Goal: Navigation & Orientation: Find specific page/section

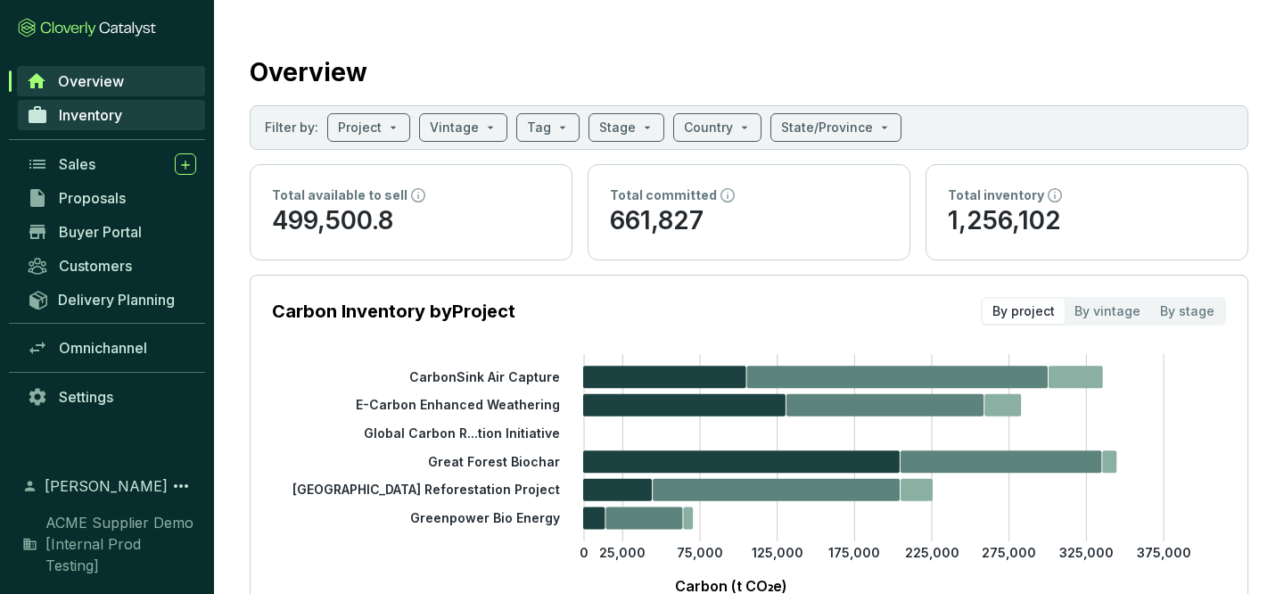
click at [97, 122] on span "Inventory" at bounding box center [90, 115] width 63 height 18
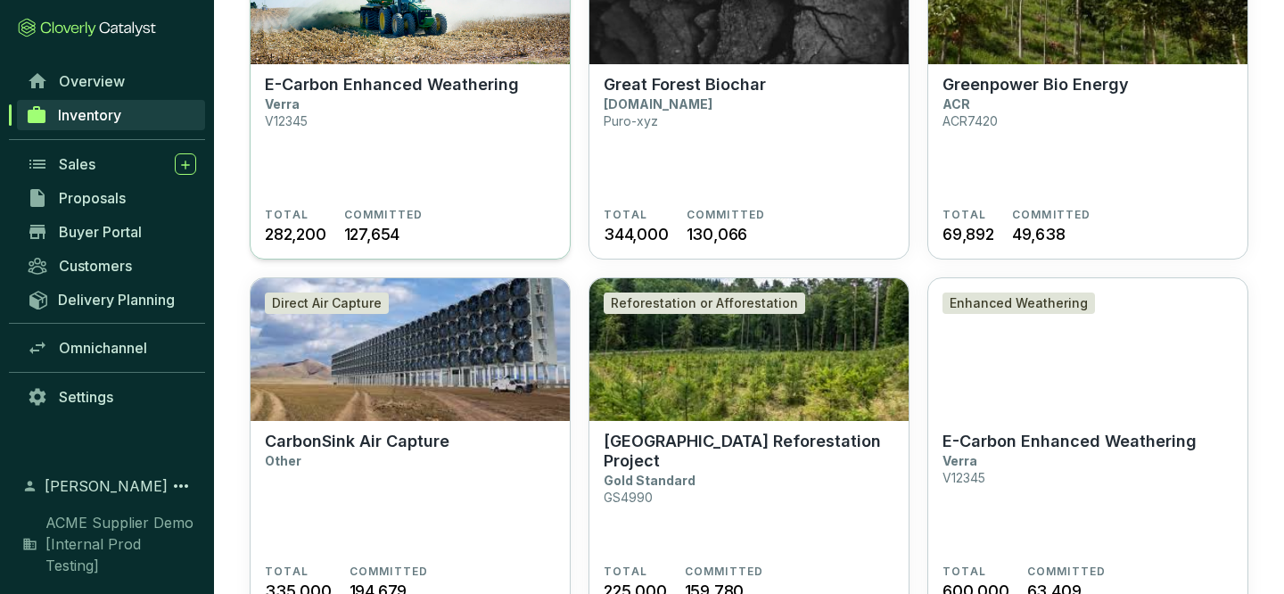
scroll to position [671, 0]
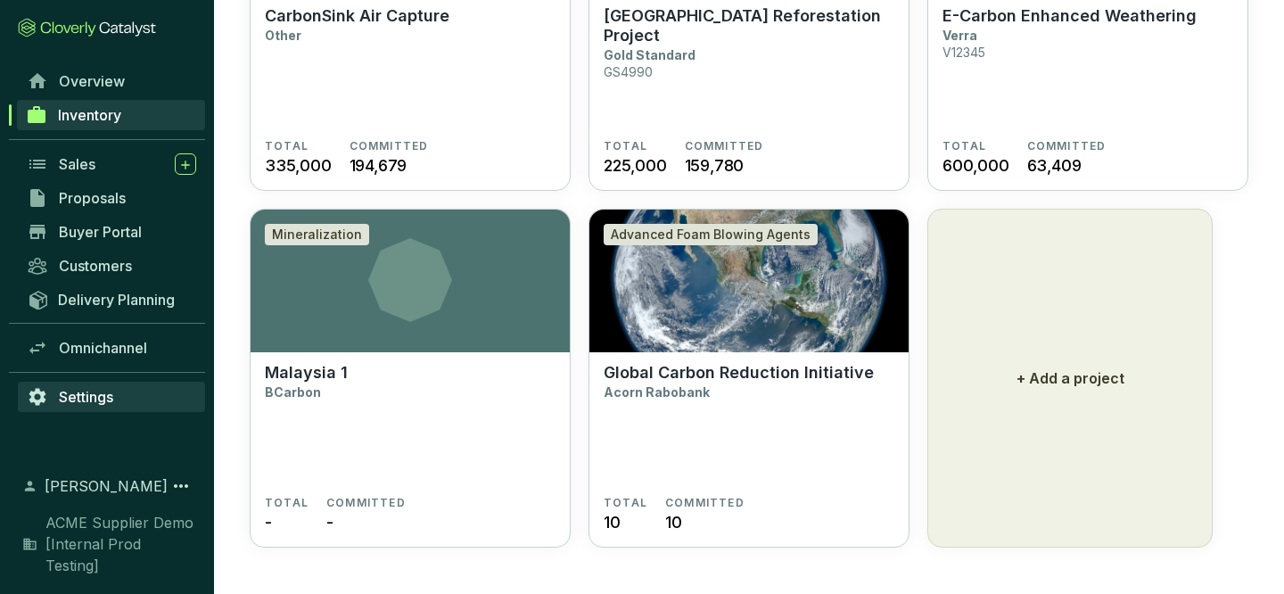
click at [82, 408] on link "Settings" at bounding box center [111, 397] width 187 height 30
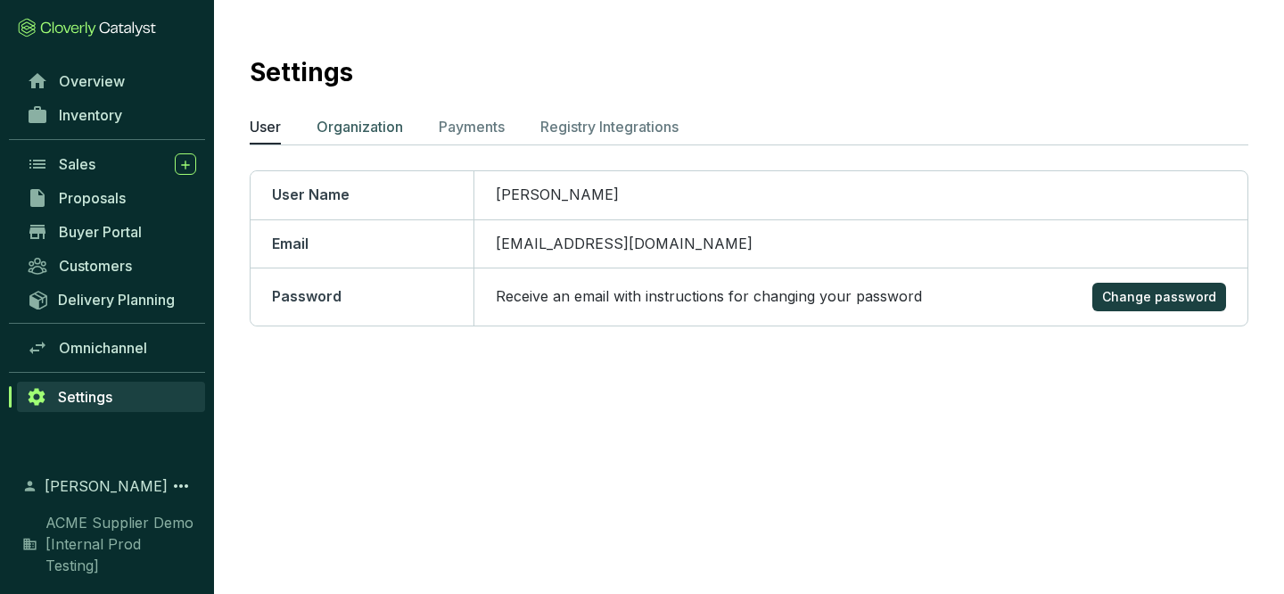
click at [386, 122] on p "Organization" at bounding box center [360, 126] width 86 height 21
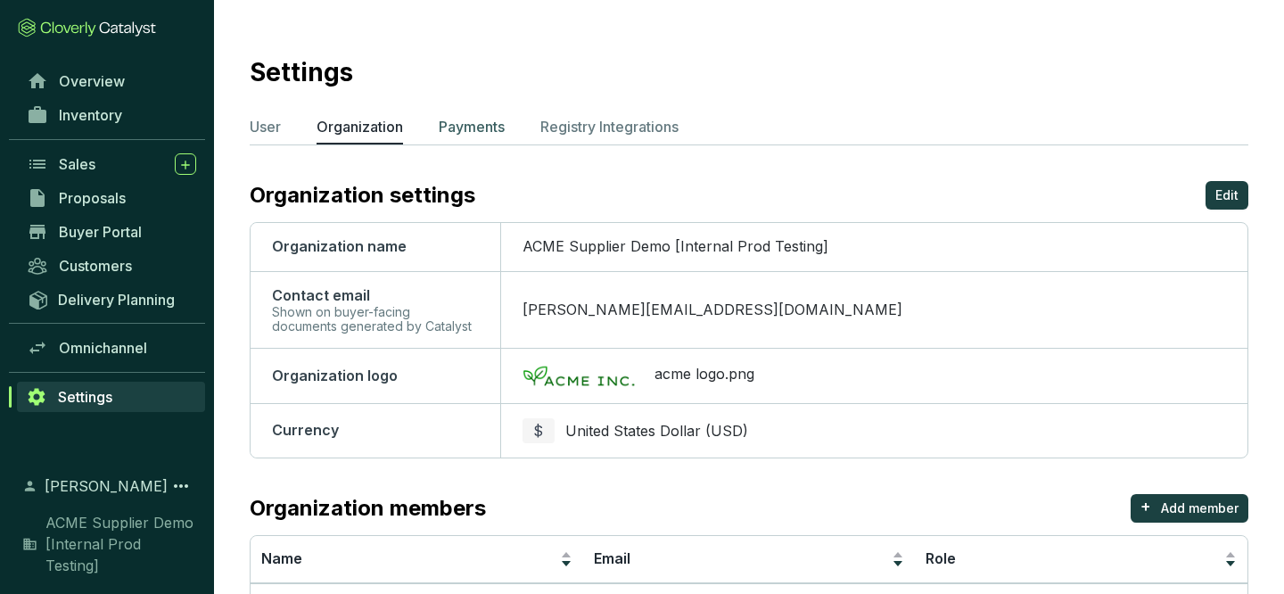
click at [465, 130] on p "Payments" at bounding box center [472, 126] width 66 height 21
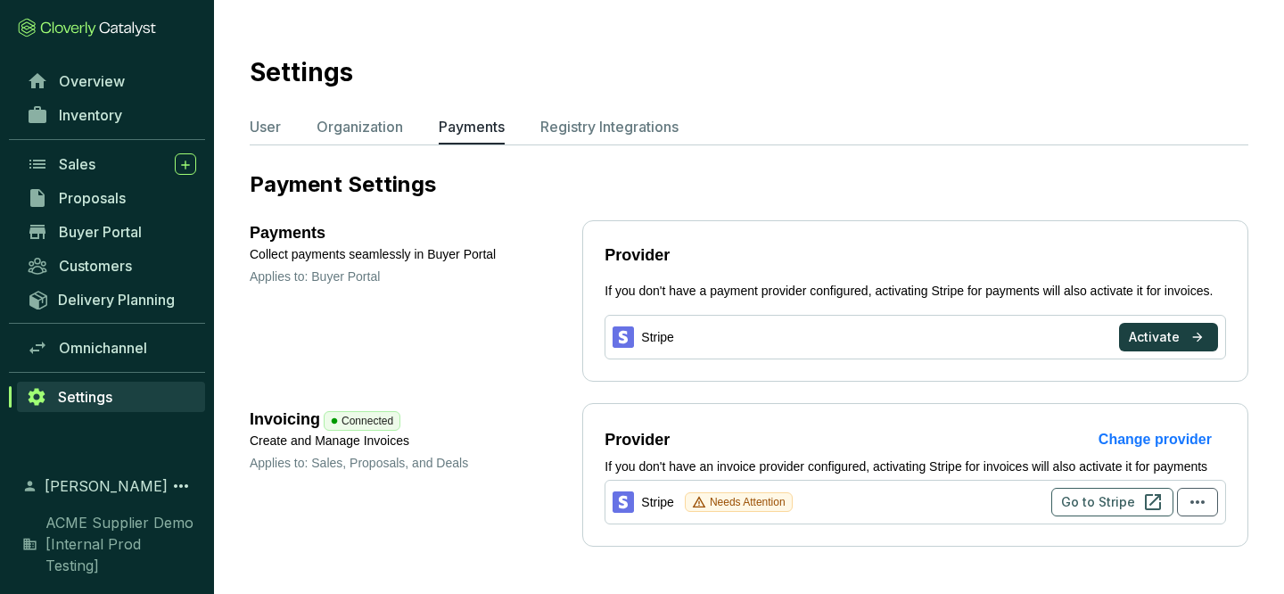
scroll to position [37, 0]
click at [561, 116] on p "Registry Integrations" at bounding box center [609, 126] width 138 height 21
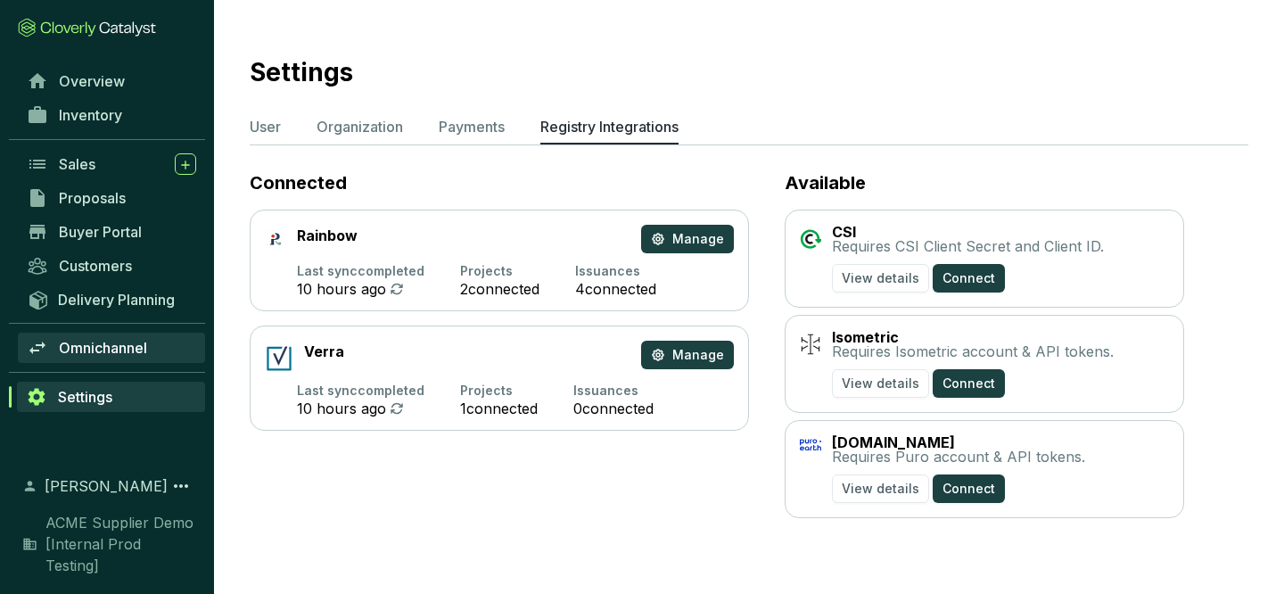
click at [117, 353] on span "Omnichannel" at bounding box center [103, 348] width 88 height 18
